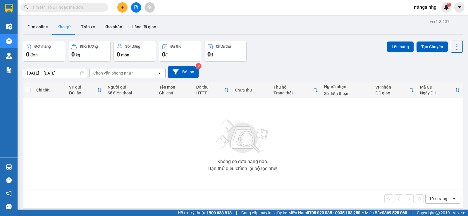
click at [428, 7] on span "nttnga.hhg" at bounding box center [425, 7] width 32 height 7
click at [424, 17] on span "Đăng xuất" at bounding box center [430, 18] width 25 height 6
